Goal: Find specific page/section: Find specific page/section

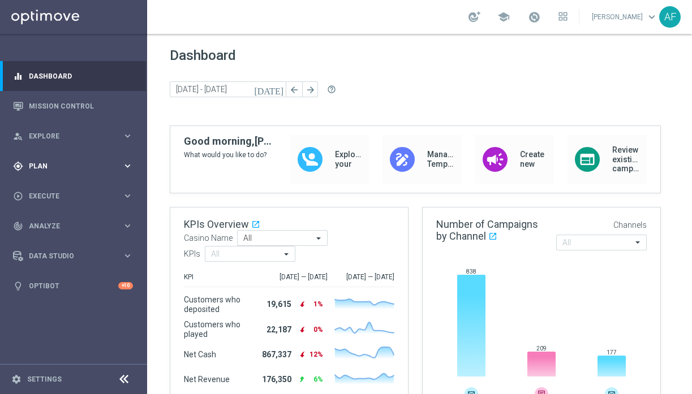
click at [89, 168] on span "Plan" at bounding box center [75, 166] width 93 height 7
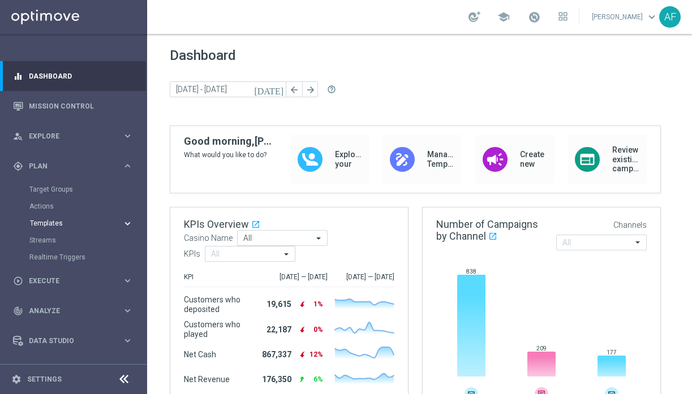
click at [63, 224] on span "Templates" at bounding box center [70, 223] width 81 height 7
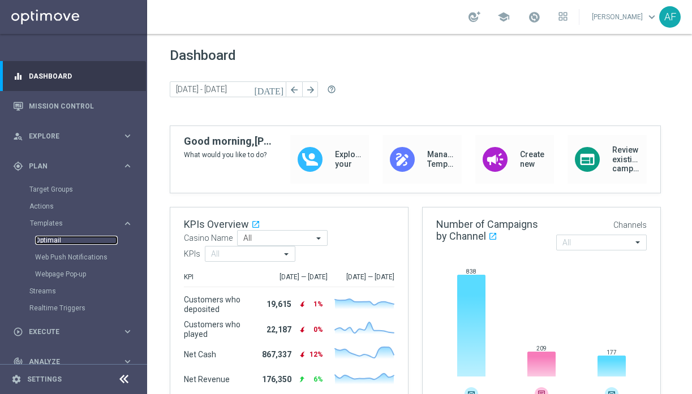
click at [45, 243] on link "Optimail" at bounding box center [76, 240] width 83 height 9
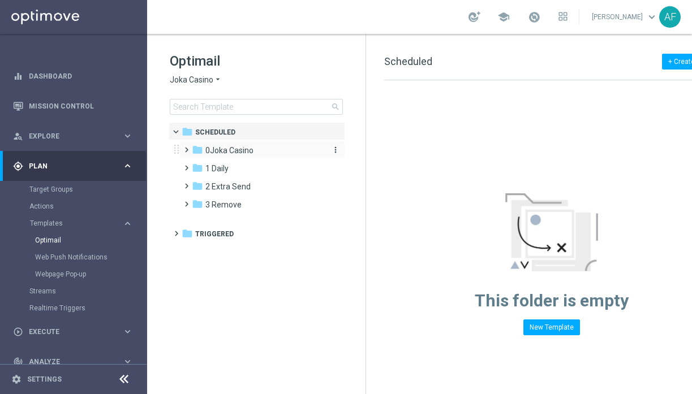
click at [245, 153] on span "0Joka Casino" at bounding box center [229, 150] width 48 height 10
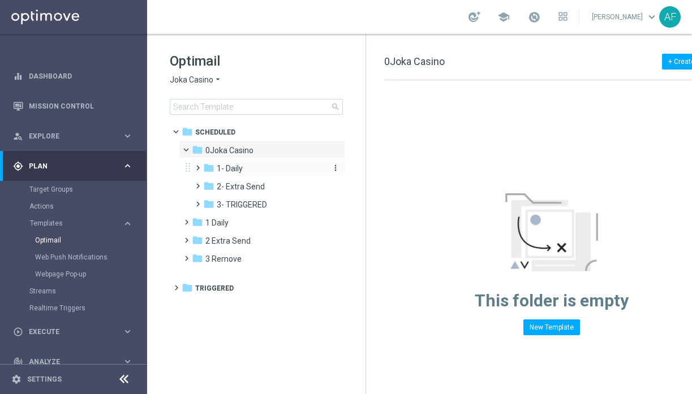
click at [239, 168] on span "1- Daily" at bounding box center [230, 169] width 26 height 10
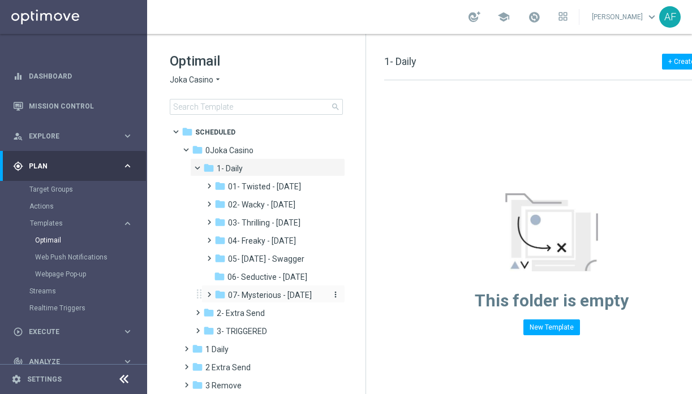
click at [263, 296] on span "07- Mysterious - [DATE]" at bounding box center [270, 295] width 84 height 10
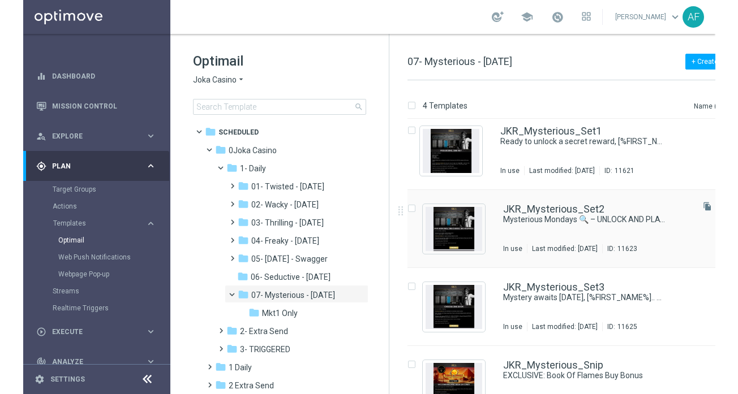
scroll to position [22, 0]
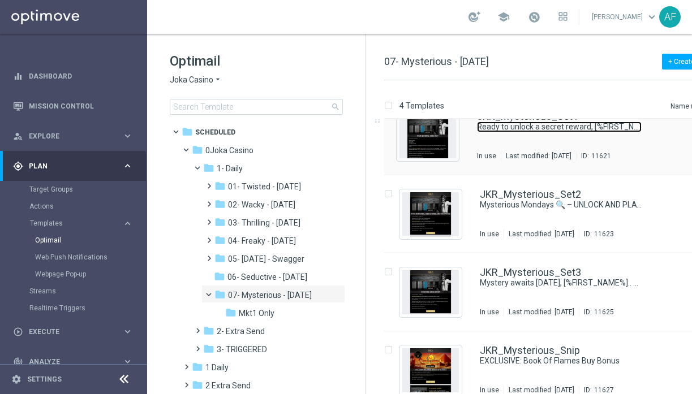
click at [504, 130] on link "Ready to unlock a secret reward, [%FIRST_NAME%]? 🔐" at bounding box center [559, 127] width 165 height 11
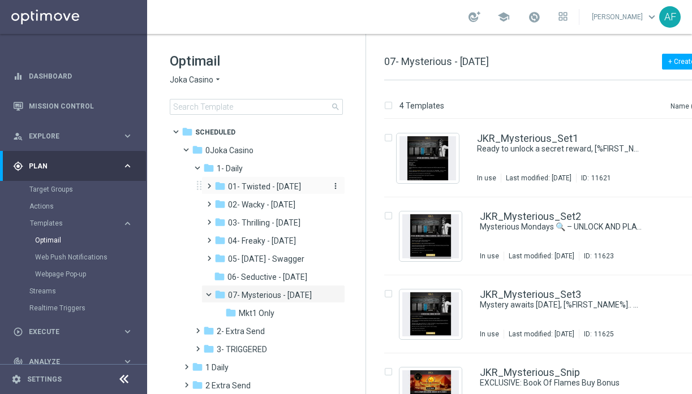
click at [277, 190] on span "01- Twisted - [DATE]" at bounding box center [264, 187] width 73 height 10
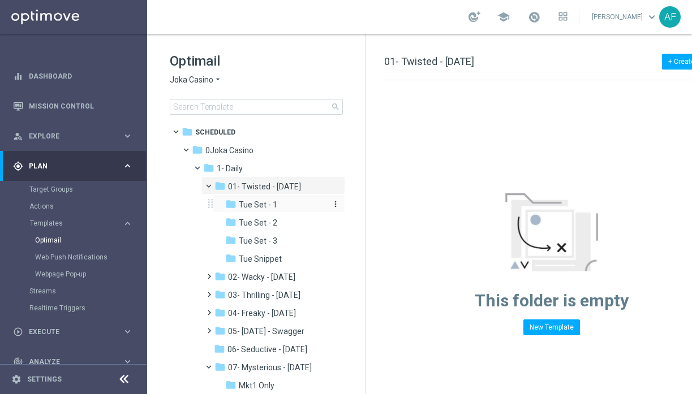
click at [262, 208] on span "Tue Set - 1" at bounding box center [258, 205] width 38 height 10
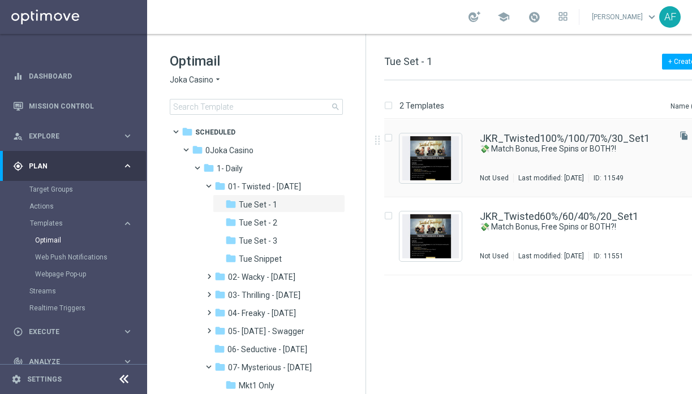
click at [504, 174] on div "Not Used" at bounding box center [494, 178] width 29 height 9
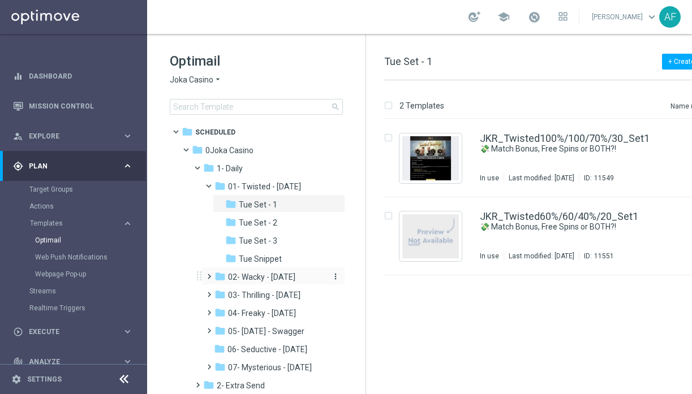
click at [248, 277] on span "02- Wacky - [DATE]" at bounding box center [261, 277] width 67 height 10
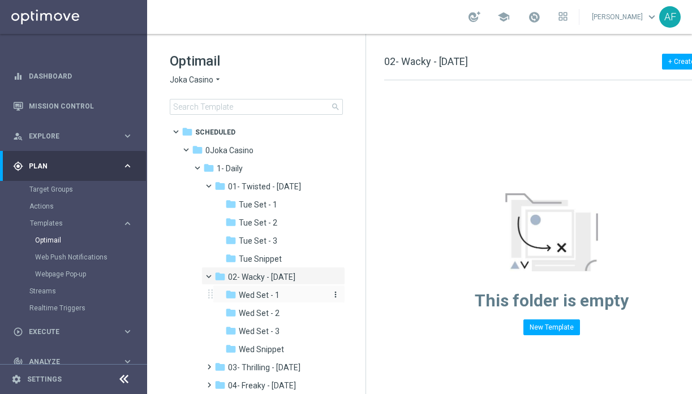
click at [256, 294] on span "Wed Set - 1" at bounding box center [259, 295] width 41 height 10
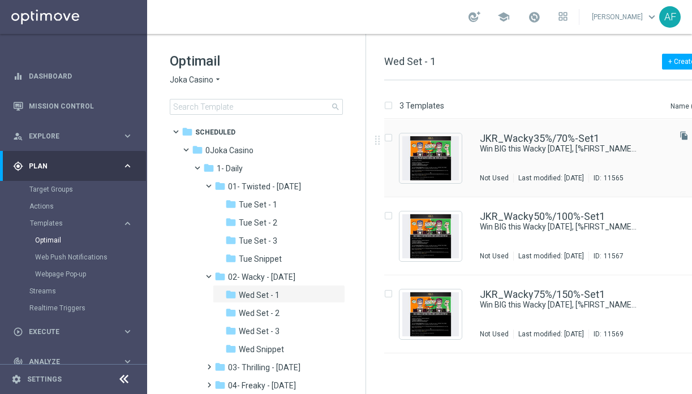
click at [505, 156] on div "JKR_Wacky35%/70%-Set1 Win BIG this Wacky [DATE], [%FIRST_NAME%]! 😍 Not Used Las…" at bounding box center [574, 158] width 188 height 49
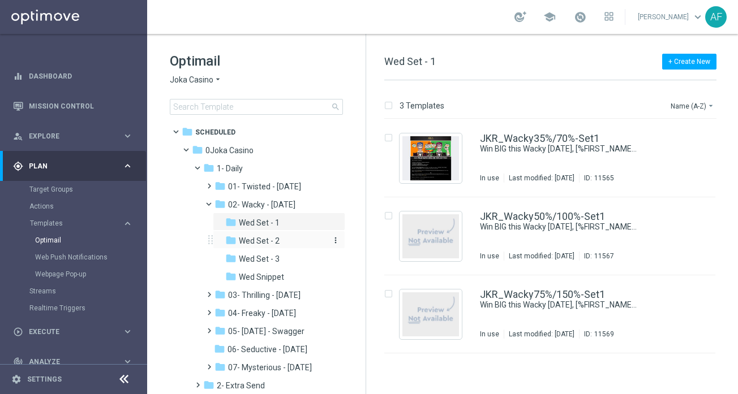
click at [272, 243] on span "Wed Set - 2" at bounding box center [259, 241] width 41 height 10
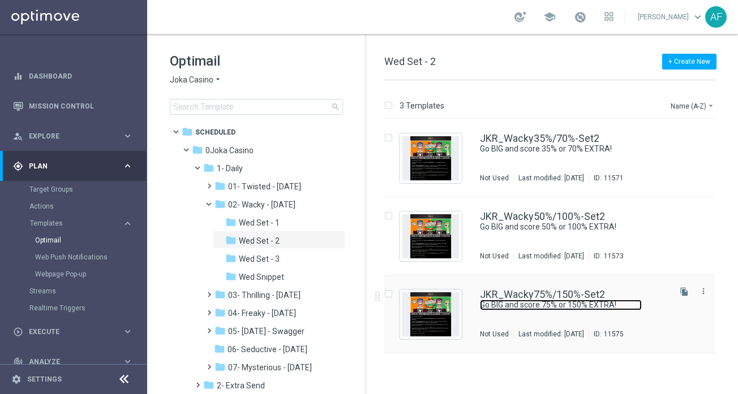
click at [504, 303] on link "Go BIG and score 75% or 150% EXTRA!" at bounding box center [561, 305] width 162 height 11
click at [261, 294] on span "03- Thrilling - [DATE]" at bounding box center [264, 295] width 72 height 10
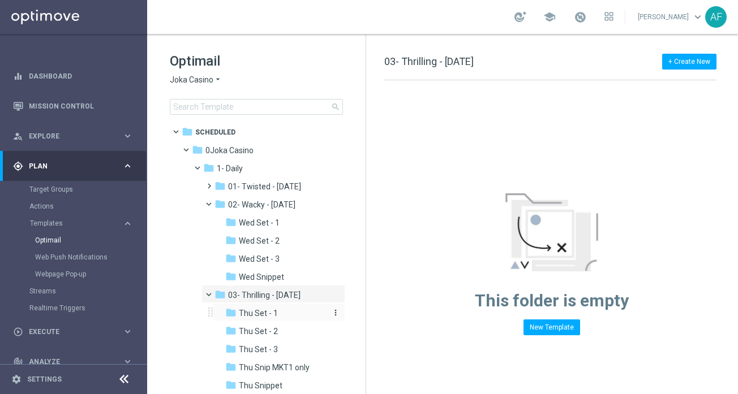
click at [262, 311] on span "Thu Set - 1" at bounding box center [258, 313] width 39 height 10
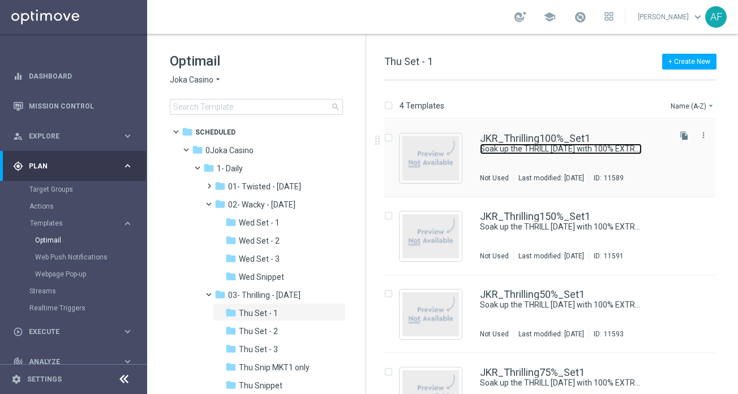
click at [526, 144] on link "Soak up the THRILL [DATE] with 100% EXTRA!" at bounding box center [561, 149] width 162 height 11
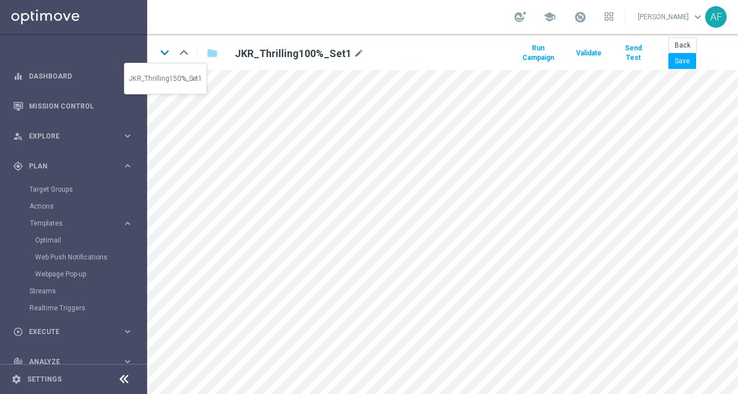
click at [167, 52] on icon "keyboard_arrow_down" at bounding box center [164, 52] width 17 height 17
click at [169, 59] on icon "keyboard_arrow_down" at bounding box center [164, 52] width 17 height 17
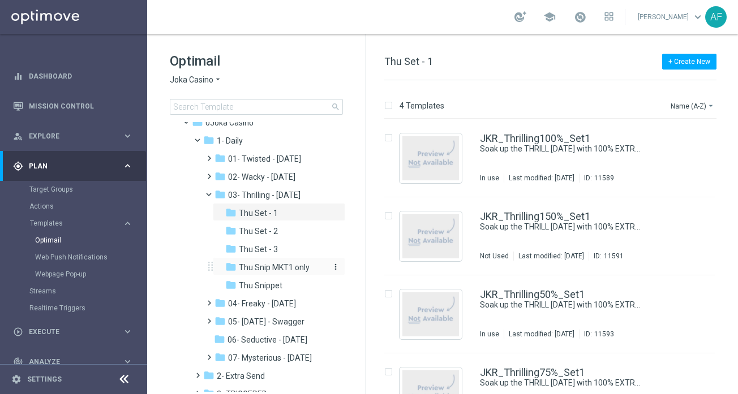
scroll to position [35, 0]
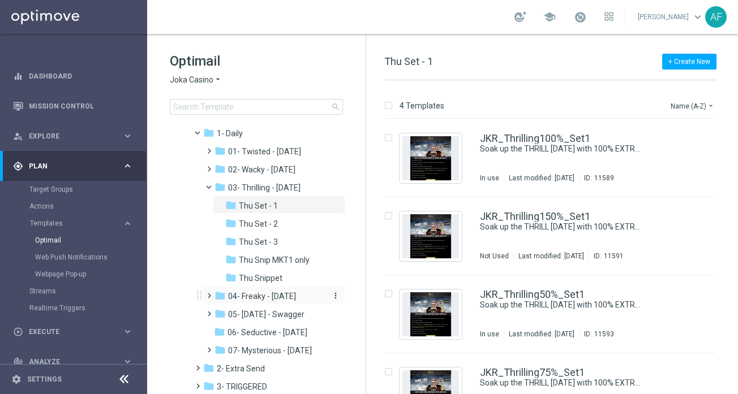
click at [260, 301] on span "04- Freaky - [DATE]" at bounding box center [262, 296] width 68 height 10
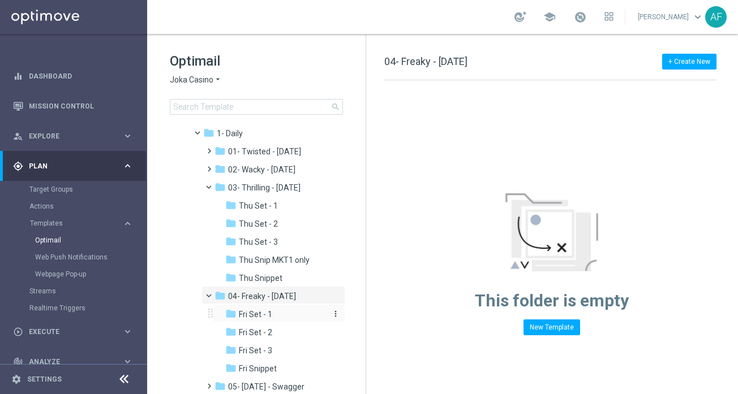
click at [267, 317] on span "Fri Set - 1" at bounding box center [255, 315] width 33 height 10
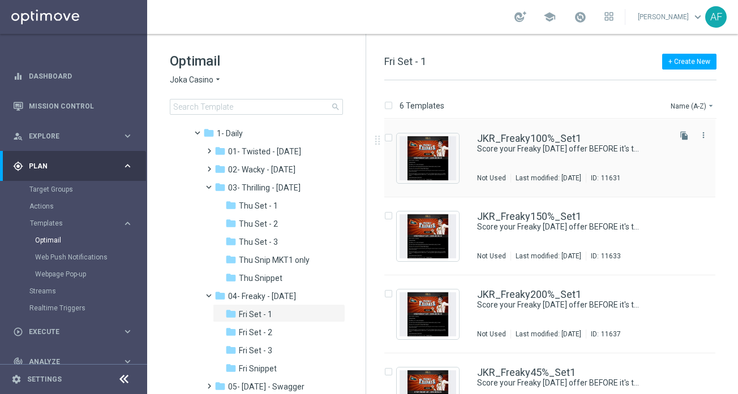
click at [541, 123] on div "JKR_Freaky100%_Set1 Score your Freaky [DATE] offer BEFORE it's too LATE ⏰! Not …" at bounding box center [549, 158] width 331 height 78
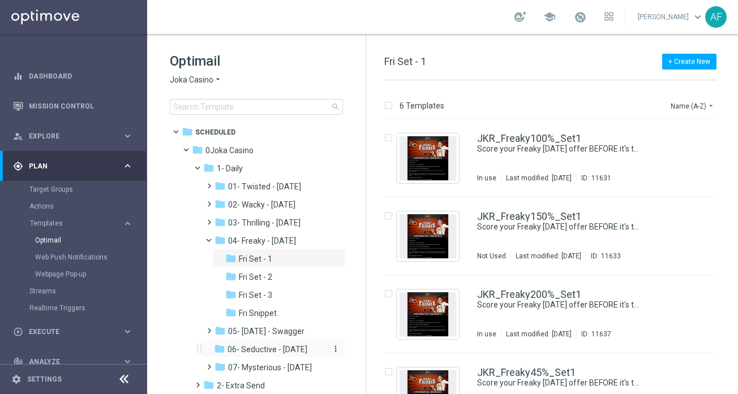
click at [258, 349] on span "06- Seductive - [DATE]" at bounding box center [268, 350] width 80 height 10
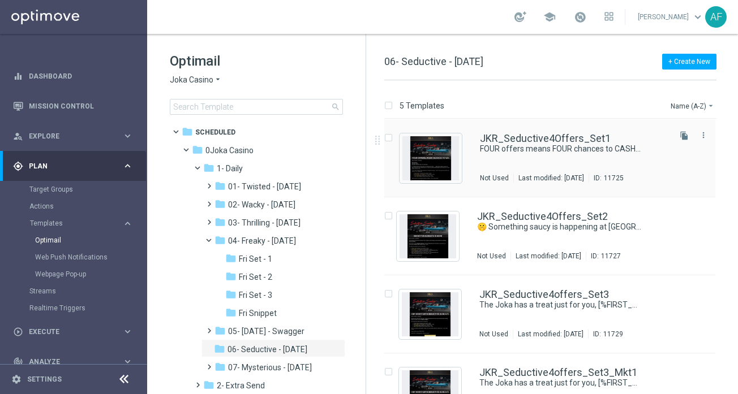
click at [597, 157] on div "JKR_Seductive4Offers_Set1 FOUR offers means FOUR chances to CASH IN 💸🔥 Not Used…" at bounding box center [574, 158] width 188 height 49
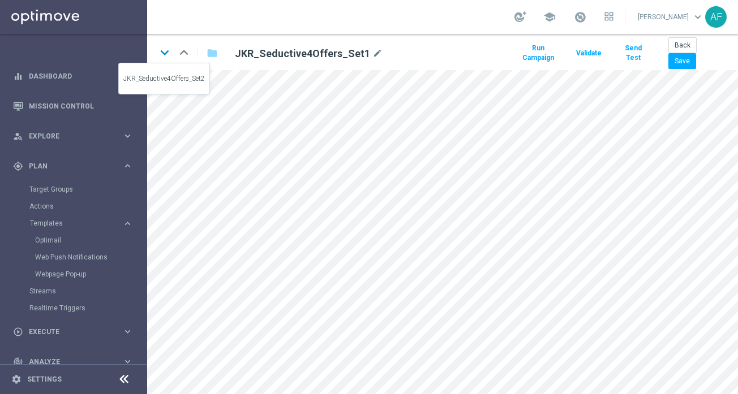
click at [166, 52] on icon "keyboard_arrow_down" at bounding box center [164, 52] width 17 height 17
click at [165, 48] on icon "keyboard_arrow_down" at bounding box center [164, 52] width 17 height 17
